Goal: Task Accomplishment & Management: Manage account settings

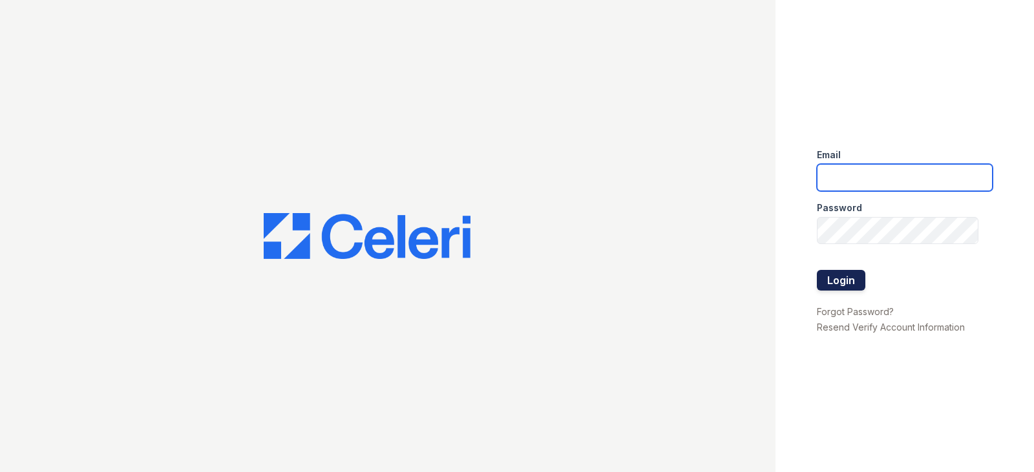
type input "[EMAIL_ADDRESS][DOMAIN_NAME]"
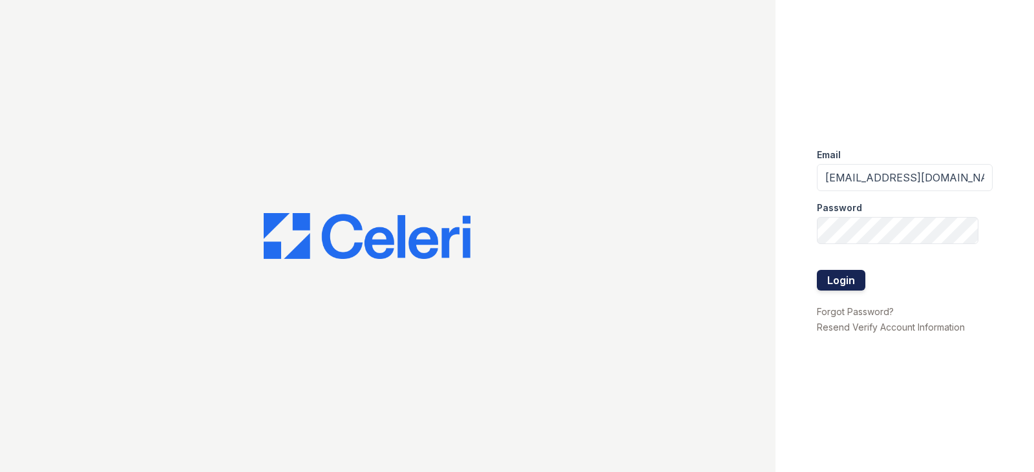
click at [847, 284] on button "Login" at bounding box center [841, 280] width 48 height 21
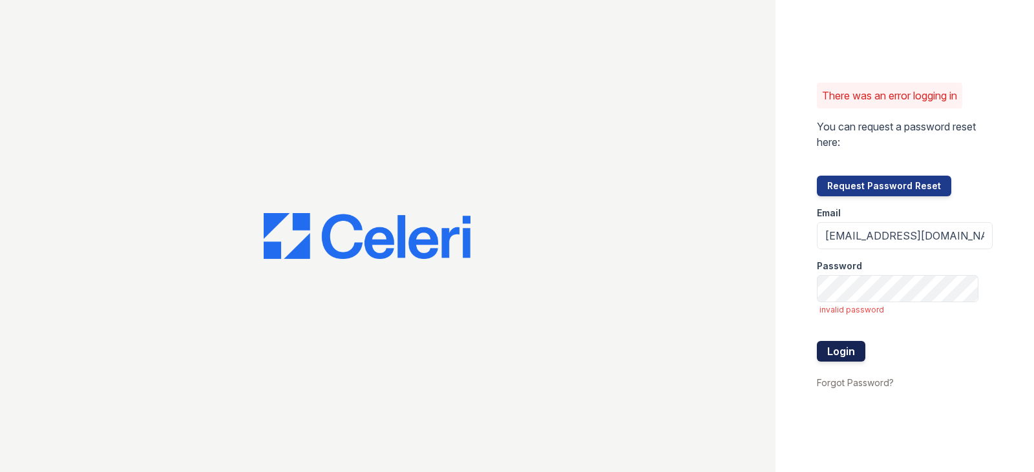
click at [853, 352] on button "Login" at bounding box center [841, 351] width 48 height 21
click at [790, 297] on div "There was an error logging in You can request a password reset here: Request Pa…" at bounding box center [904, 236] width 258 height 472
click at [786, 269] on div "There was an error logging in You can request a password reset here: Request Pa…" at bounding box center [904, 236] width 258 height 472
click at [812, 292] on div "There was an error logging in You can request a password reset here: Request Pa…" at bounding box center [904, 236] width 258 height 472
click at [764, 274] on div at bounding box center [387, 236] width 775 height 472
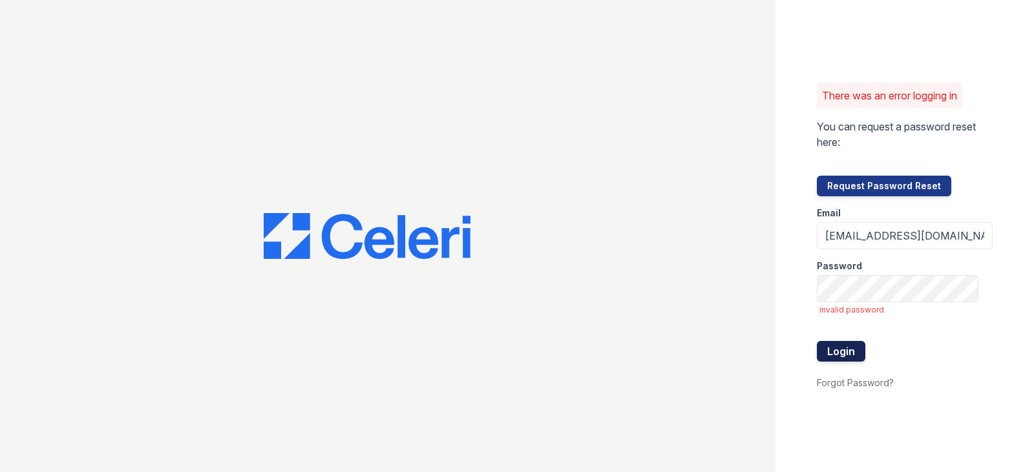
click at [855, 353] on button "Login" at bounding box center [841, 351] width 48 height 21
click at [886, 189] on button "Request Password Reset" at bounding box center [884, 186] width 134 height 21
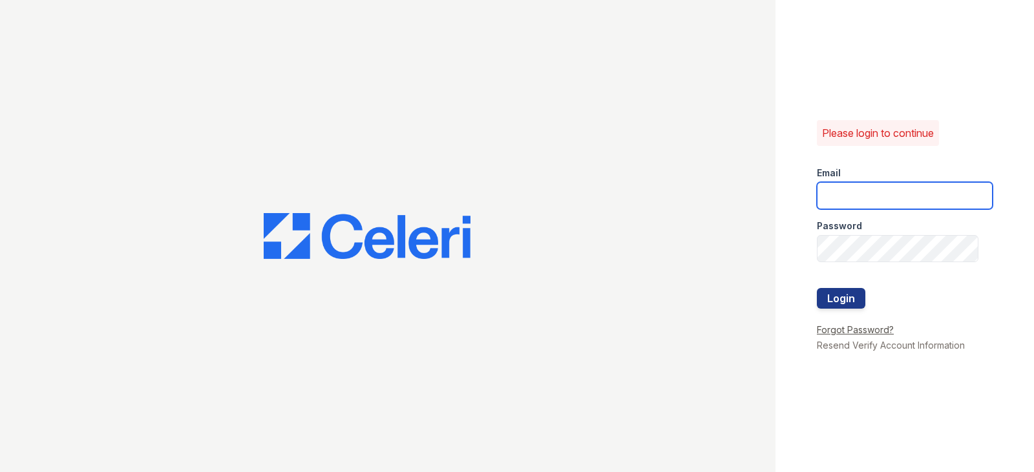
type input "[EMAIL_ADDRESS][DOMAIN_NAME]"
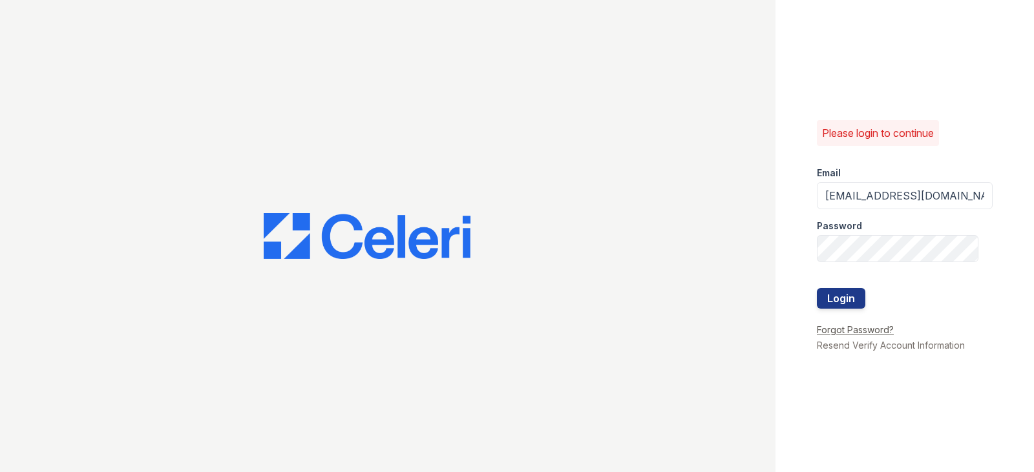
click at [844, 329] on link "Forgot Password?" at bounding box center [855, 329] width 77 height 11
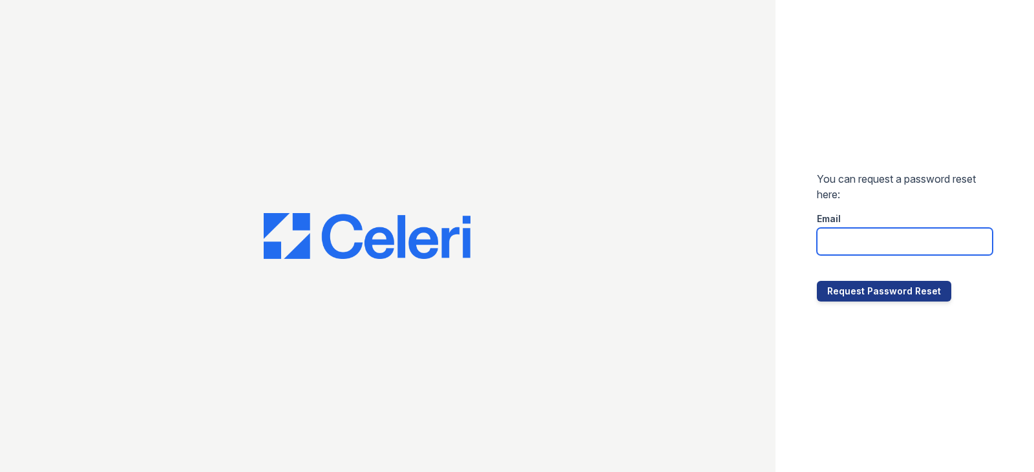
click at [864, 247] on input "email" at bounding box center [905, 241] width 176 height 27
type input "[EMAIL_ADDRESS][DOMAIN_NAME]"
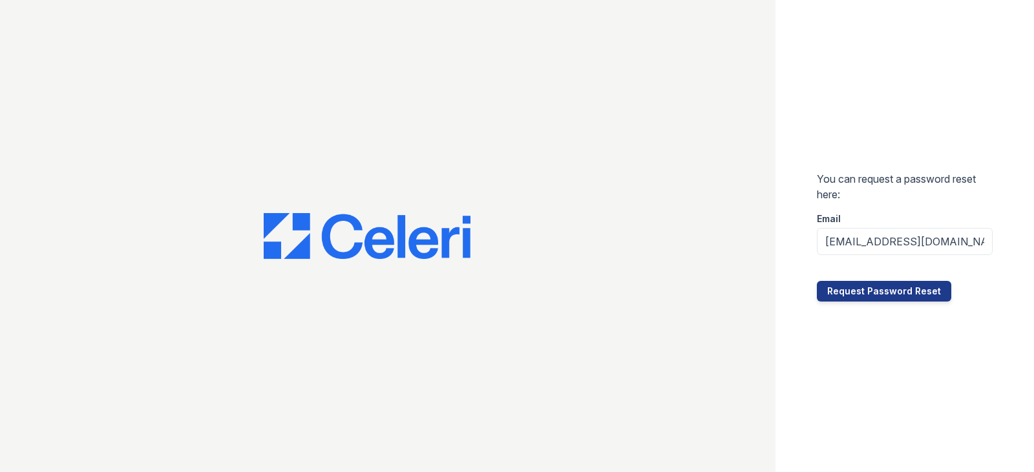
click at [833, 140] on div "You can request a password reset here: Email jrohrich@samapartments.com Request…" at bounding box center [904, 236] width 258 height 472
click at [879, 294] on button "Request Password Reset" at bounding box center [884, 291] width 134 height 21
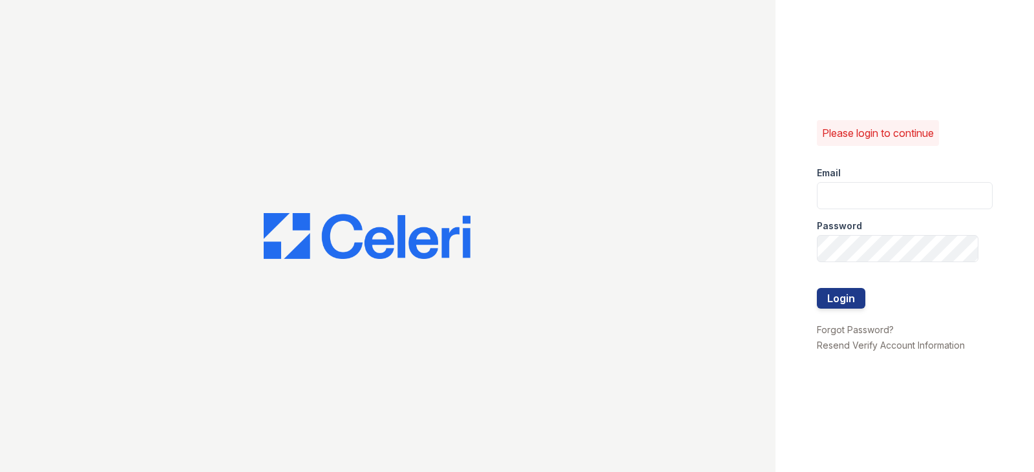
type input "[EMAIL_ADDRESS][DOMAIN_NAME]"
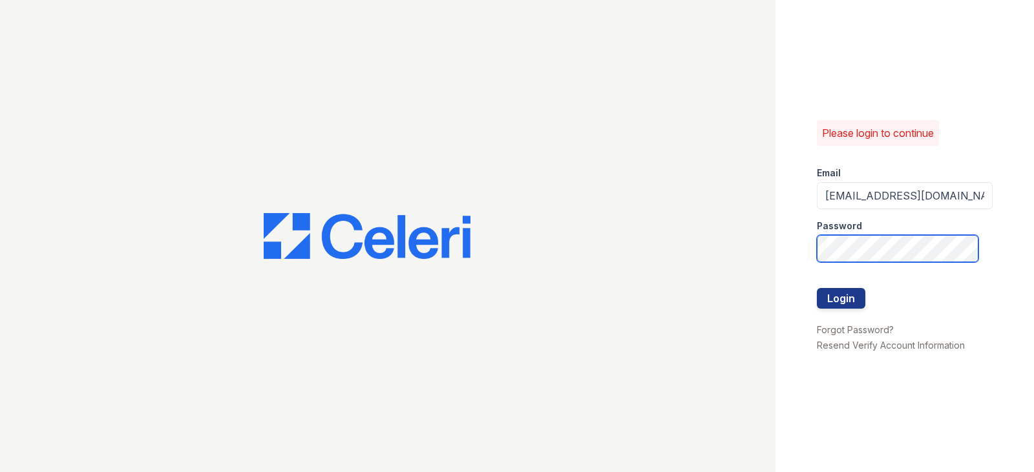
click at [814, 245] on div "Please login to continue Email [EMAIL_ADDRESS][DOMAIN_NAME] Password Login Forg…" at bounding box center [904, 236] width 258 height 472
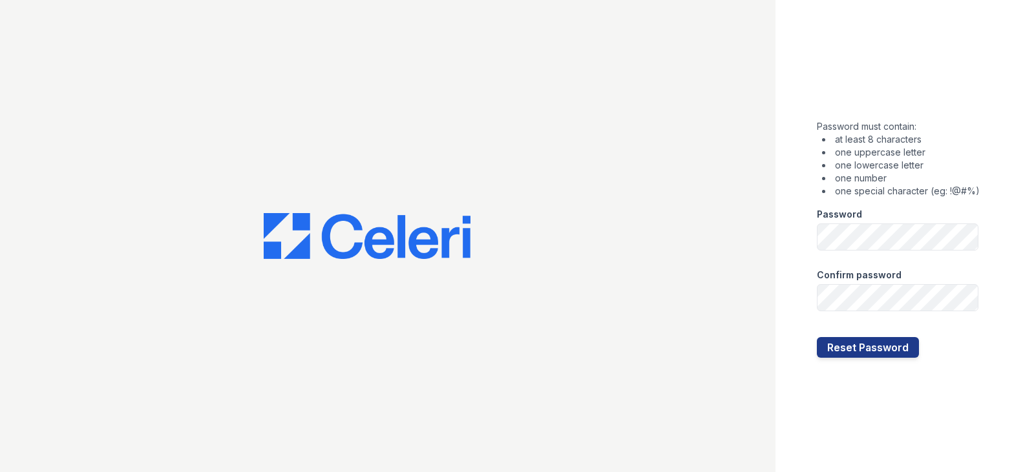
click at [770, 225] on div at bounding box center [387, 236] width 775 height 472
click at [873, 345] on button "Reset Password" at bounding box center [868, 347] width 102 height 21
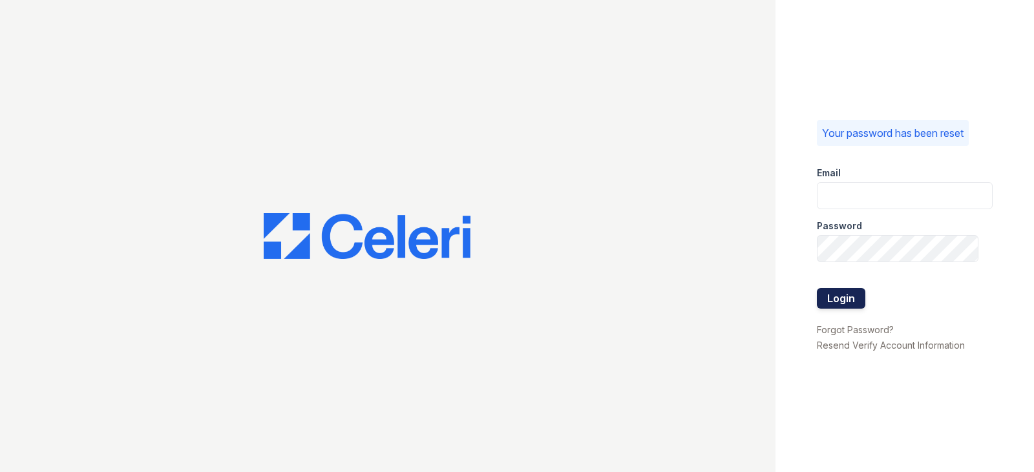
type input "[EMAIL_ADDRESS][DOMAIN_NAME]"
click at [848, 297] on button "Login" at bounding box center [841, 298] width 48 height 21
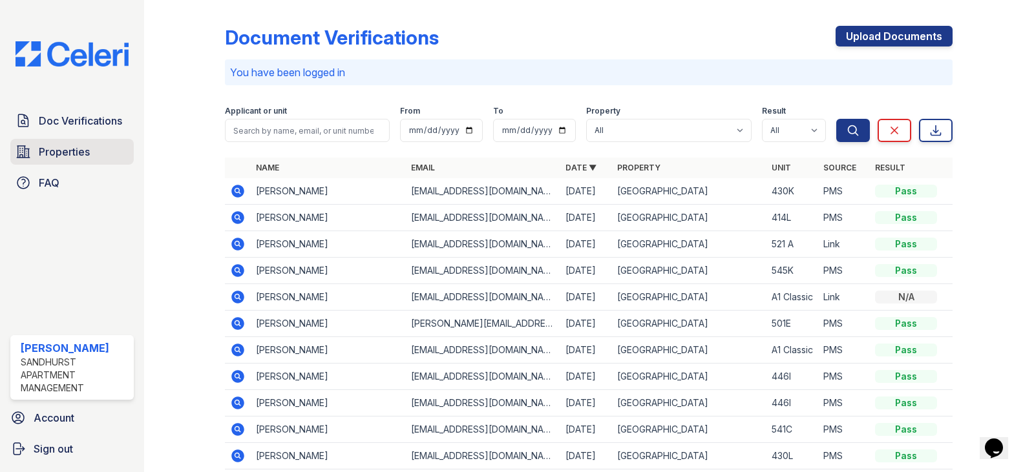
click at [76, 145] on span "Properties" at bounding box center [64, 152] width 51 height 16
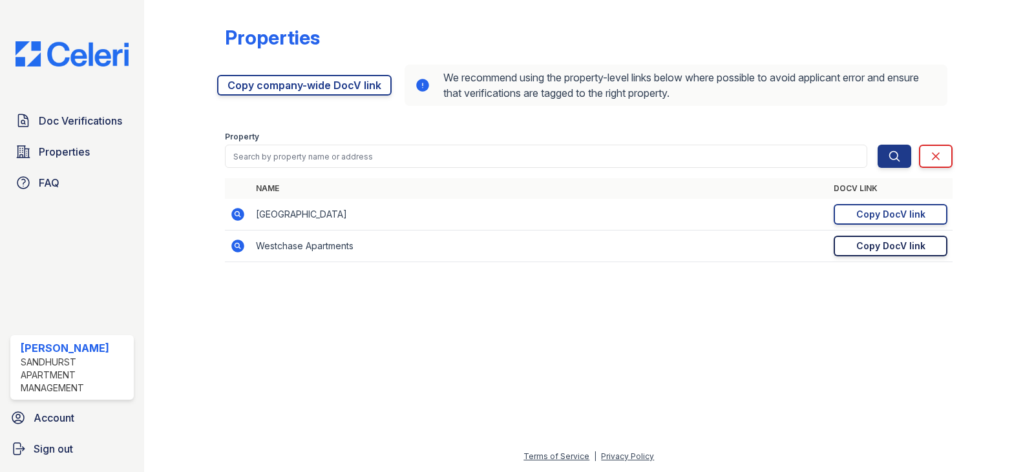
click at [884, 247] on div "Copy DocV link" at bounding box center [890, 246] width 69 height 13
